Goal: Information Seeking & Learning: Learn about a topic

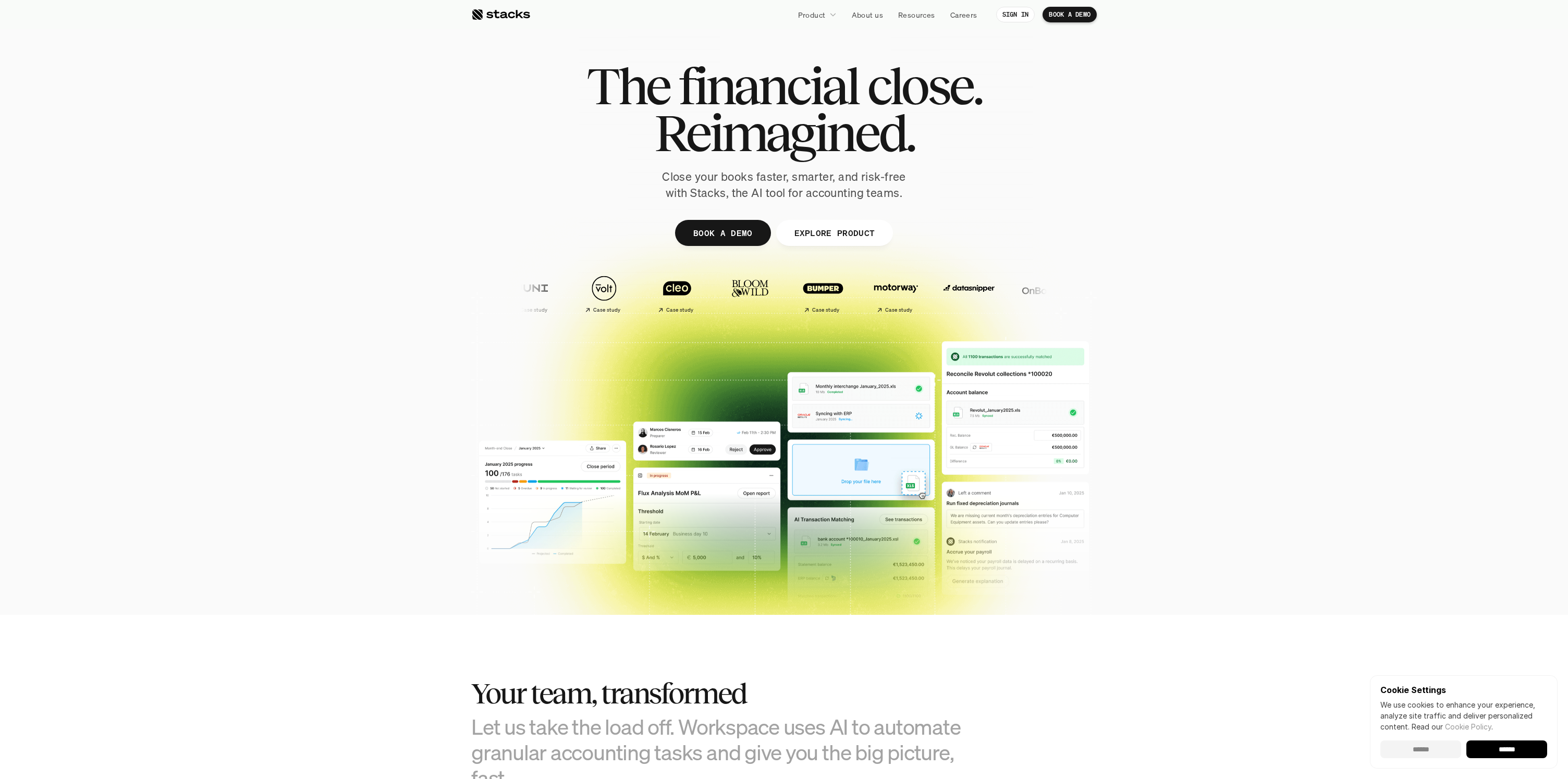
click at [1423, 744] on input "******" at bounding box center [1421, 750] width 81 height 18
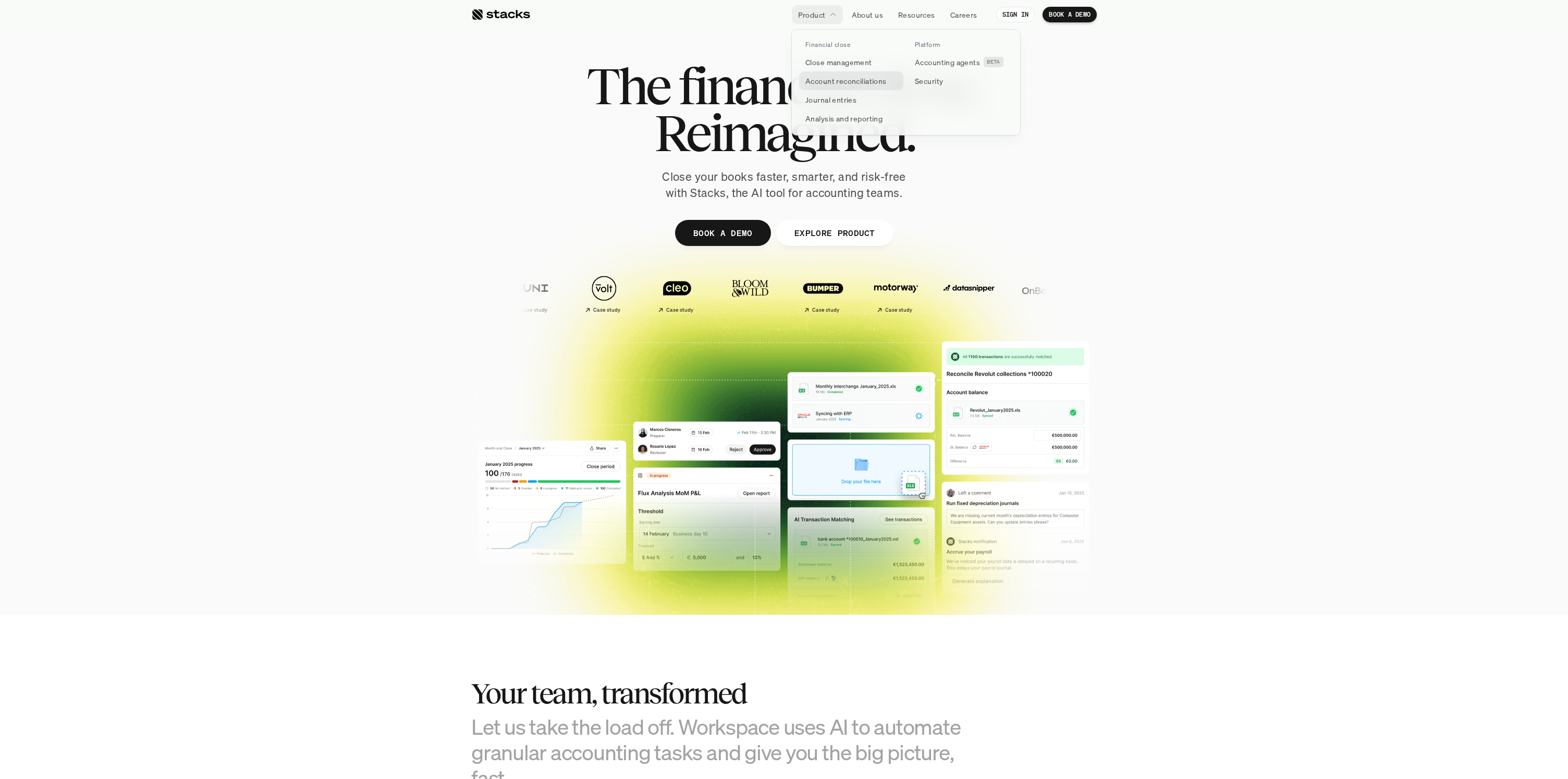
click at [865, 86] on p "Account reconciliations" at bounding box center [846, 81] width 81 height 11
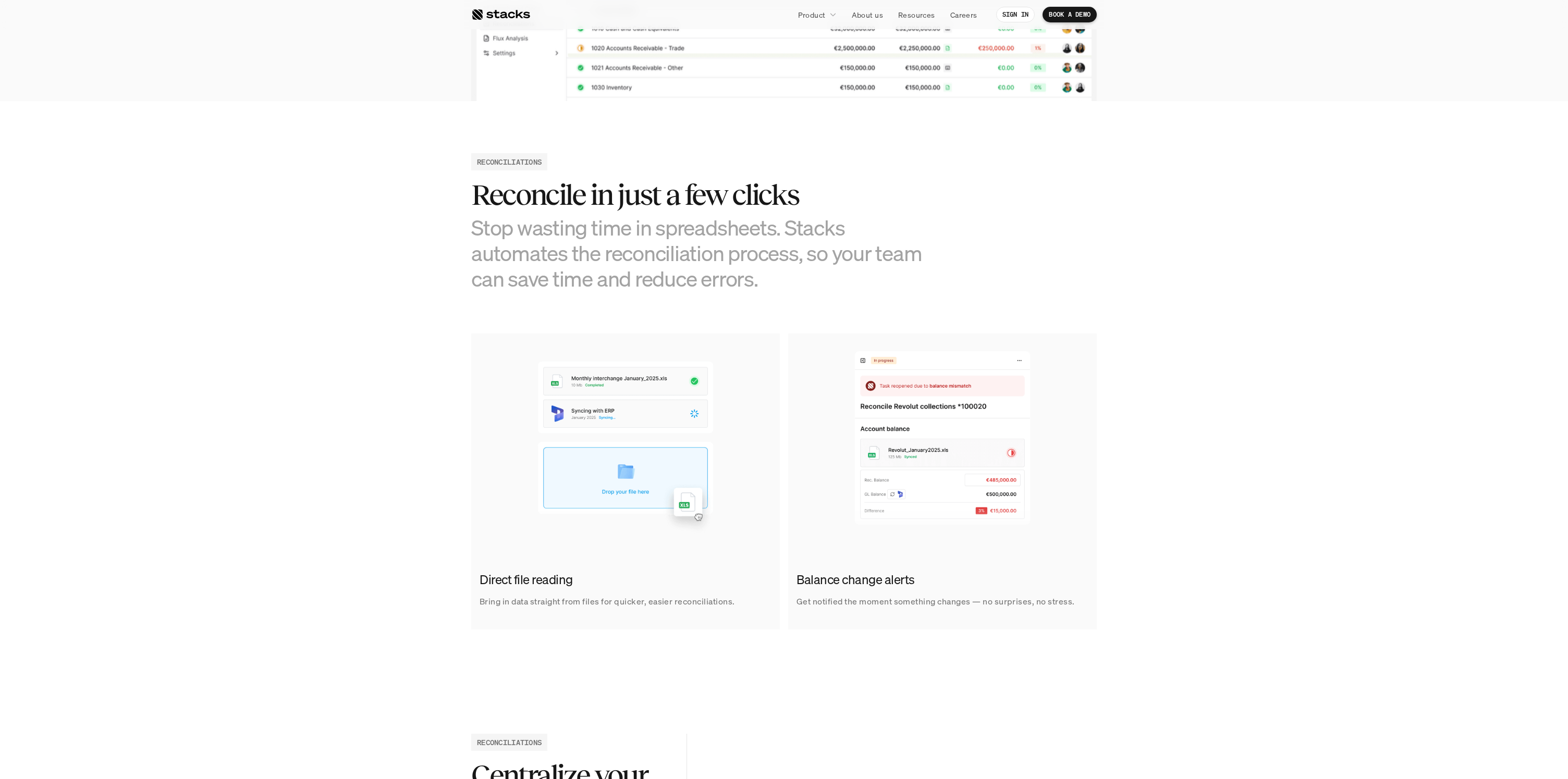
scroll to position [402, 0]
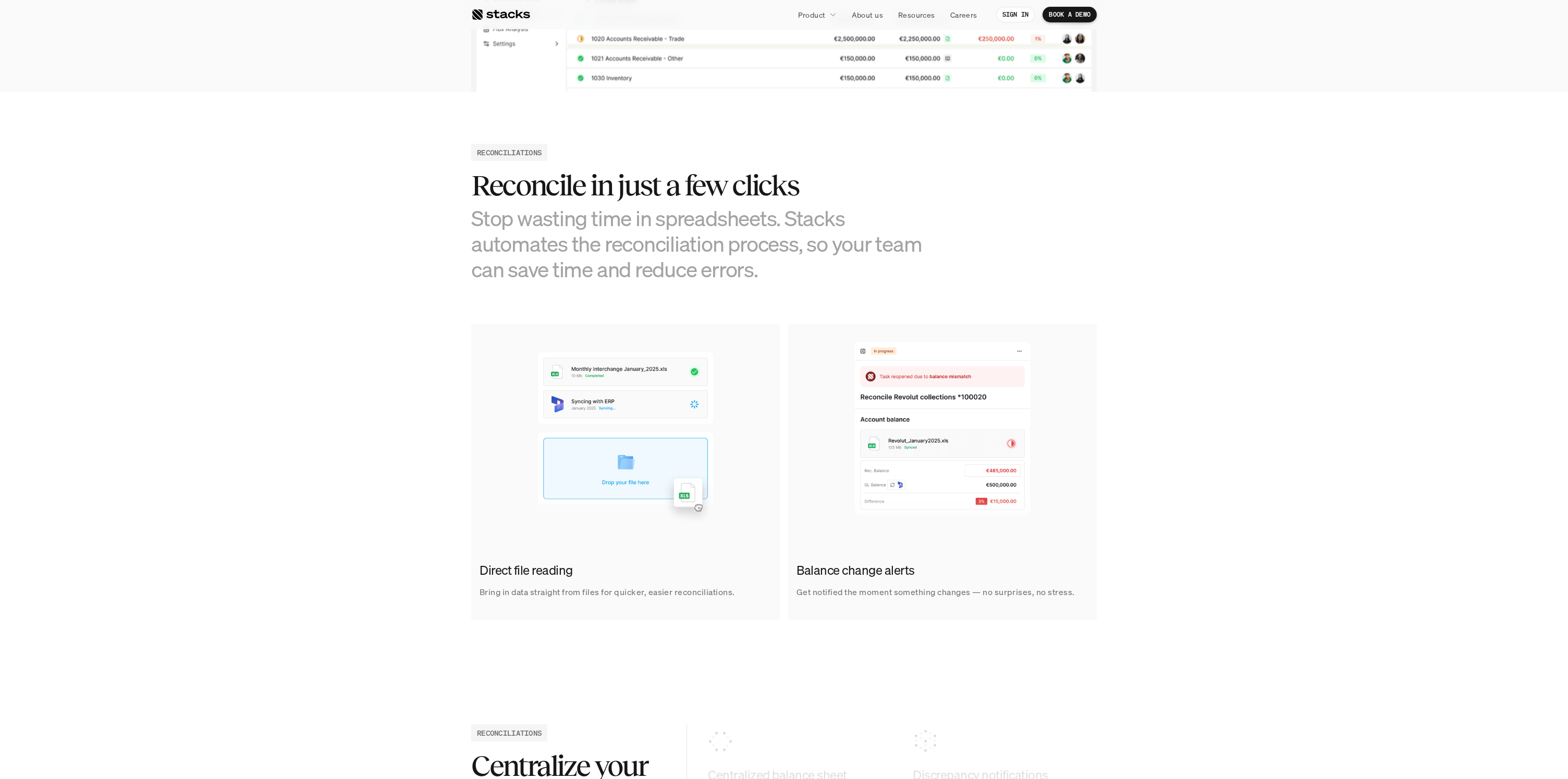
click at [1019, 329] on img at bounding box center [943, 428] width 309 height 208
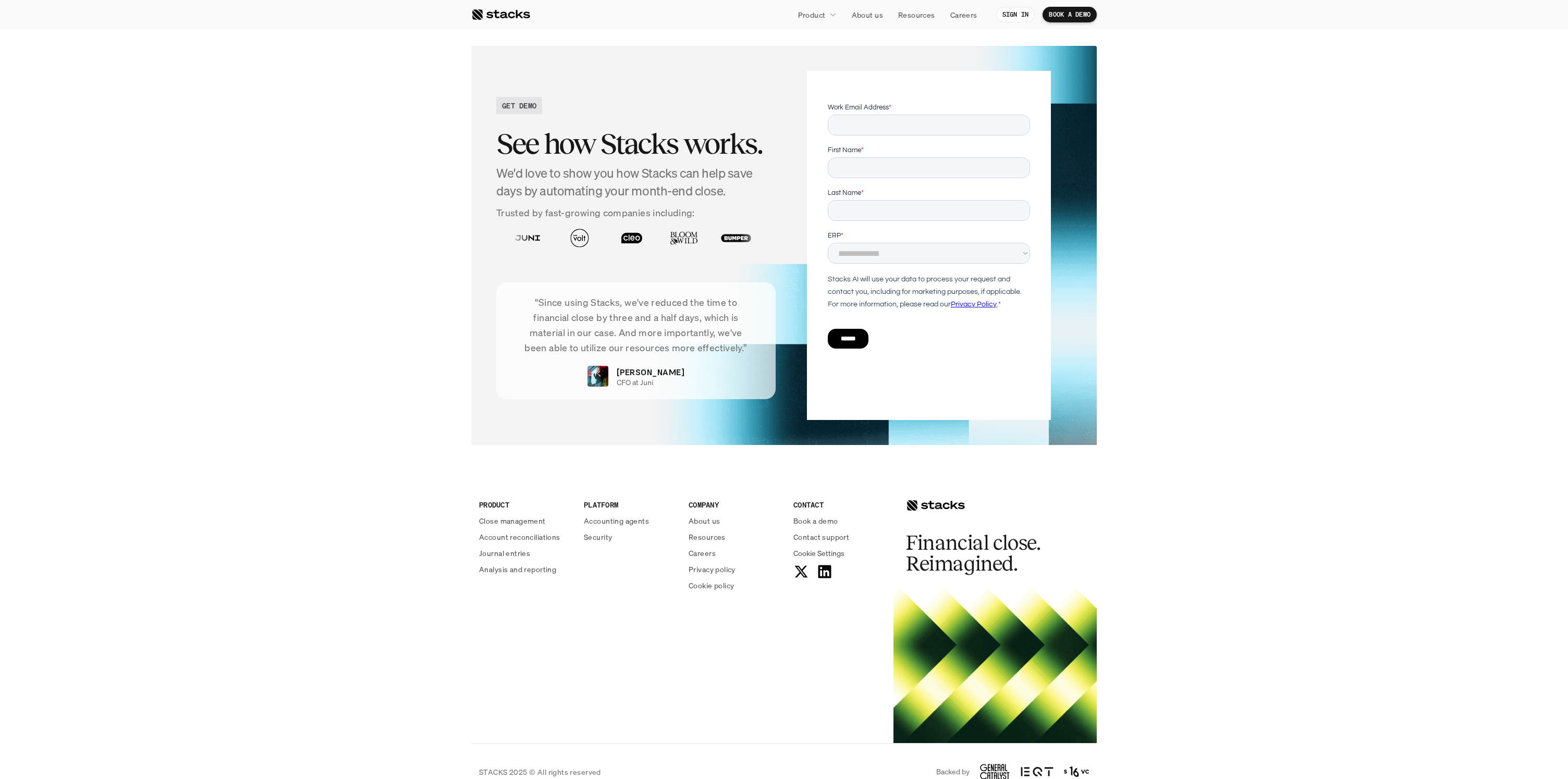
scroll to position [2249, 0]
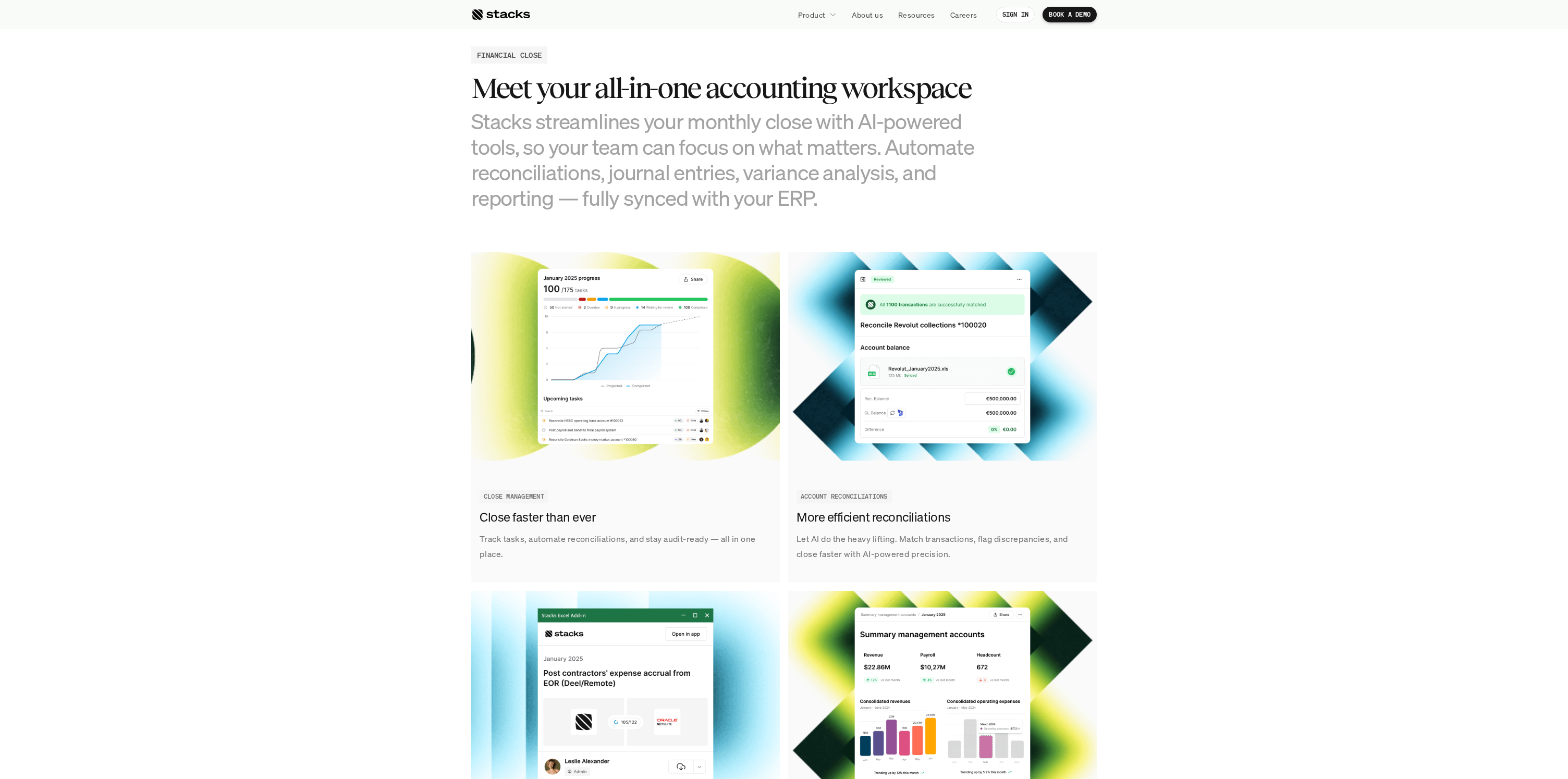
scroll to position [1099, 0]
